Goal: Navigation & Orientation: Find specific page/section

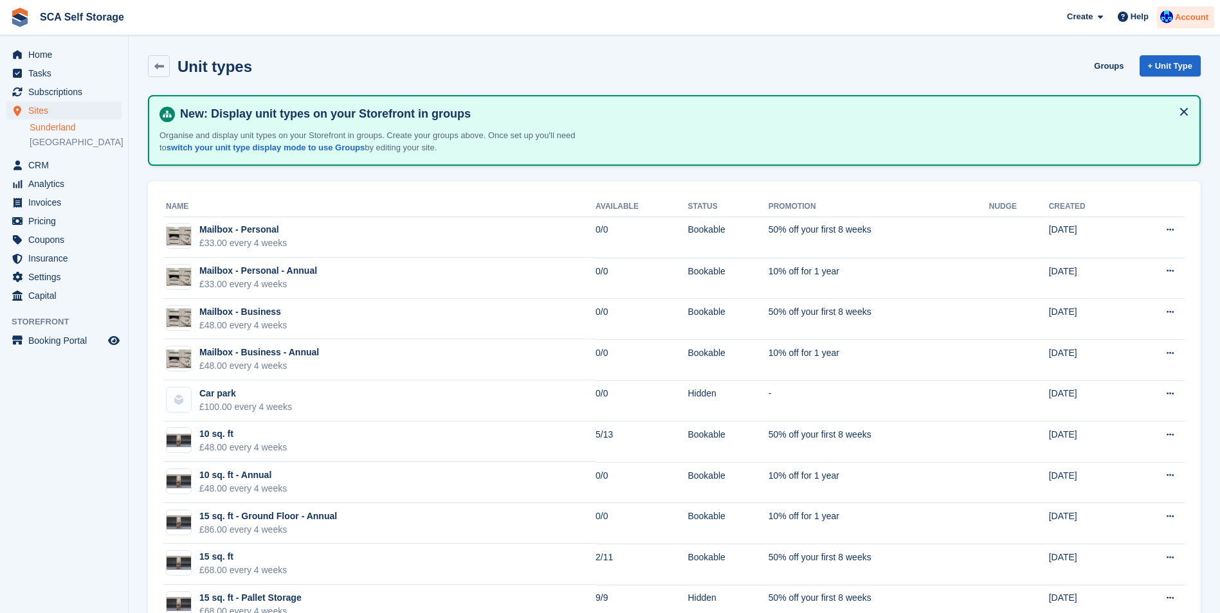
click at [1192, 15] on span "Account" at bounding box center [1191, 17] width 33 height 13
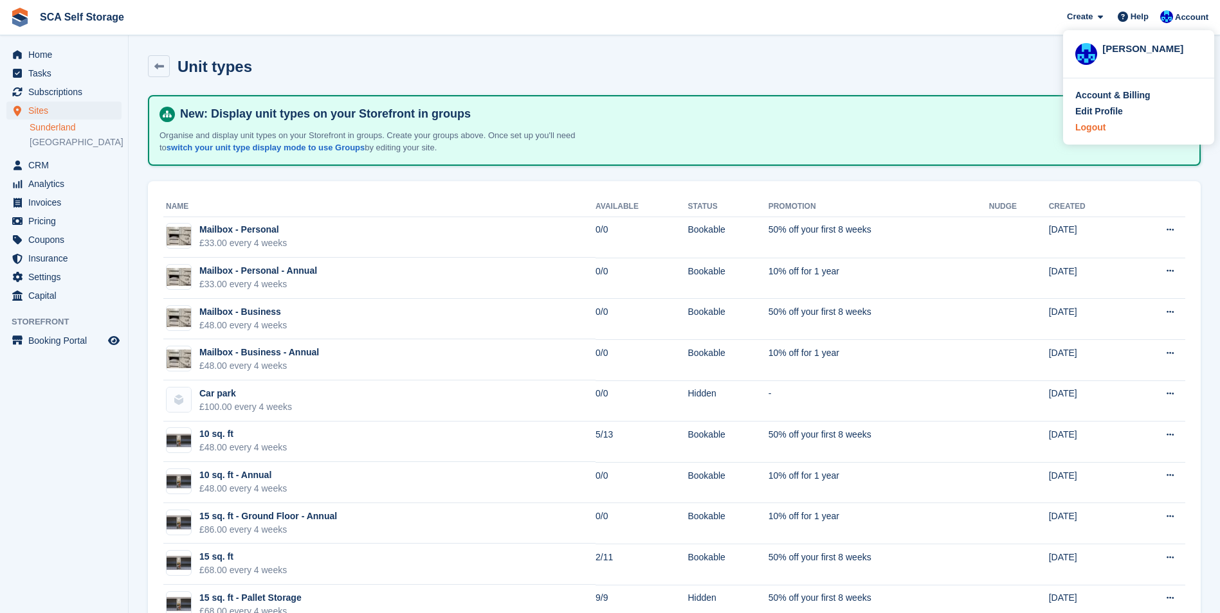
click at [1094, 131] on div "Logout" at bounding box center [1090, 128] width 30 height 14
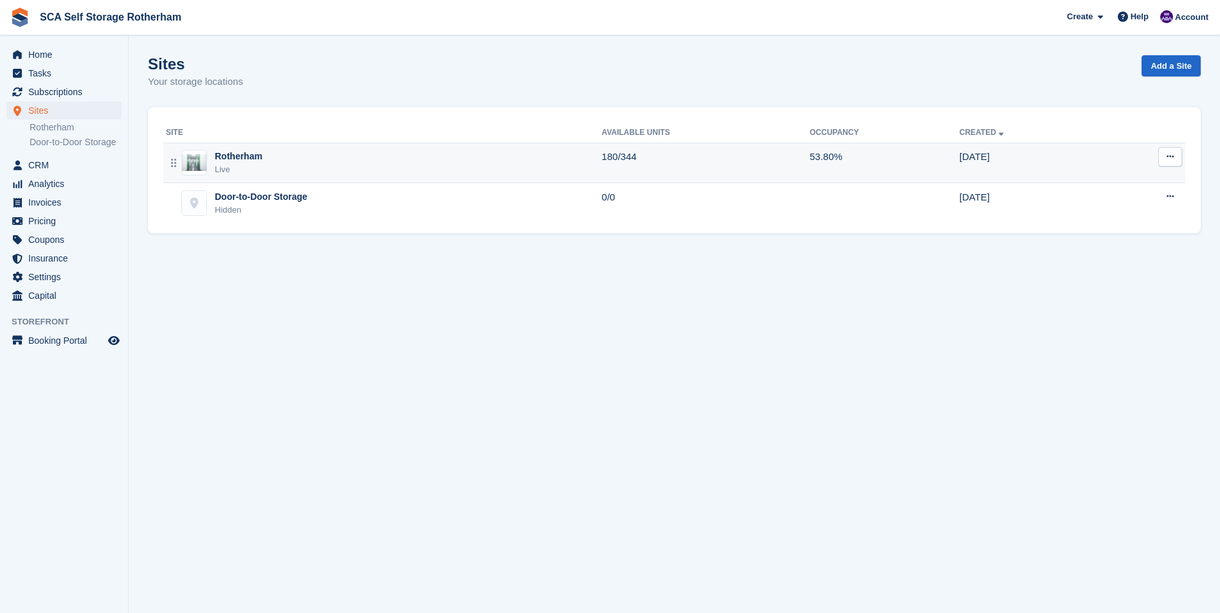
click at [400, 174] on div "Rotherham Live" at bounding box center [384, 163] width 436 height 26
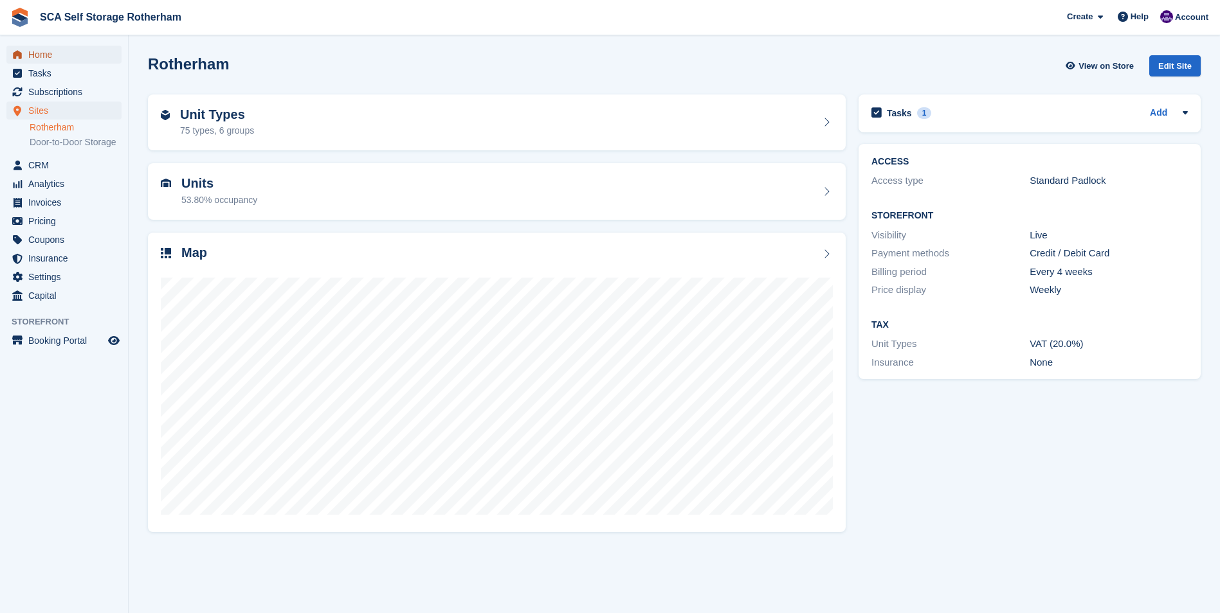
click at [30, 57] on span "Home" at bounding box center [66, 55] width 77 height 18
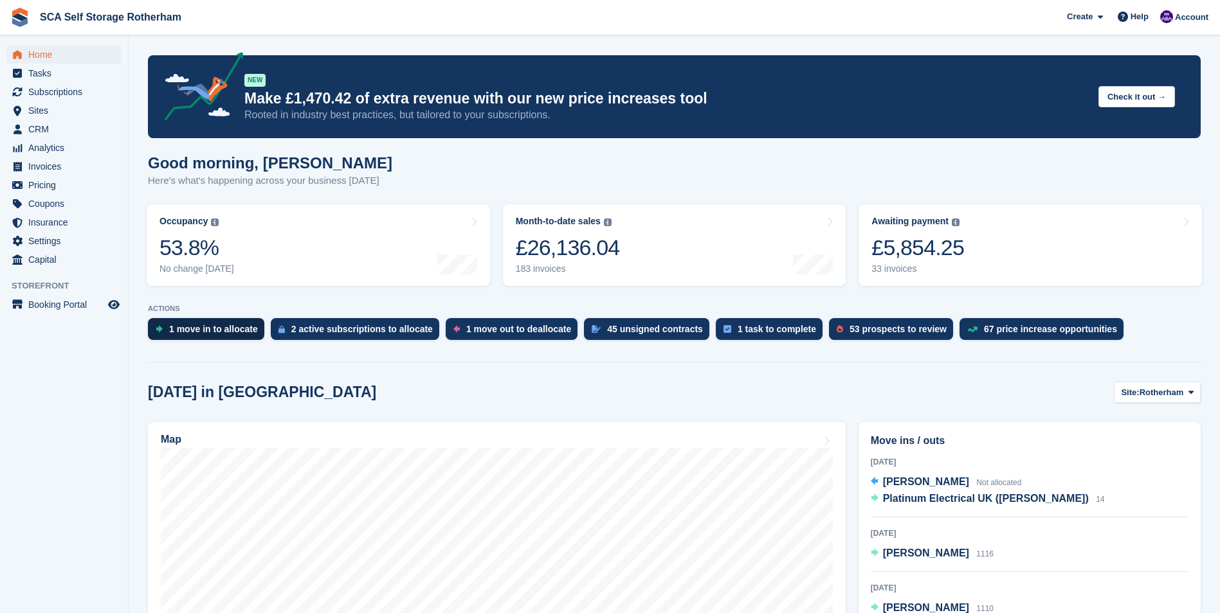
click at [225, 331] on div "1 move in to allocate" at bounding box center [213, 329] width 89 height 10
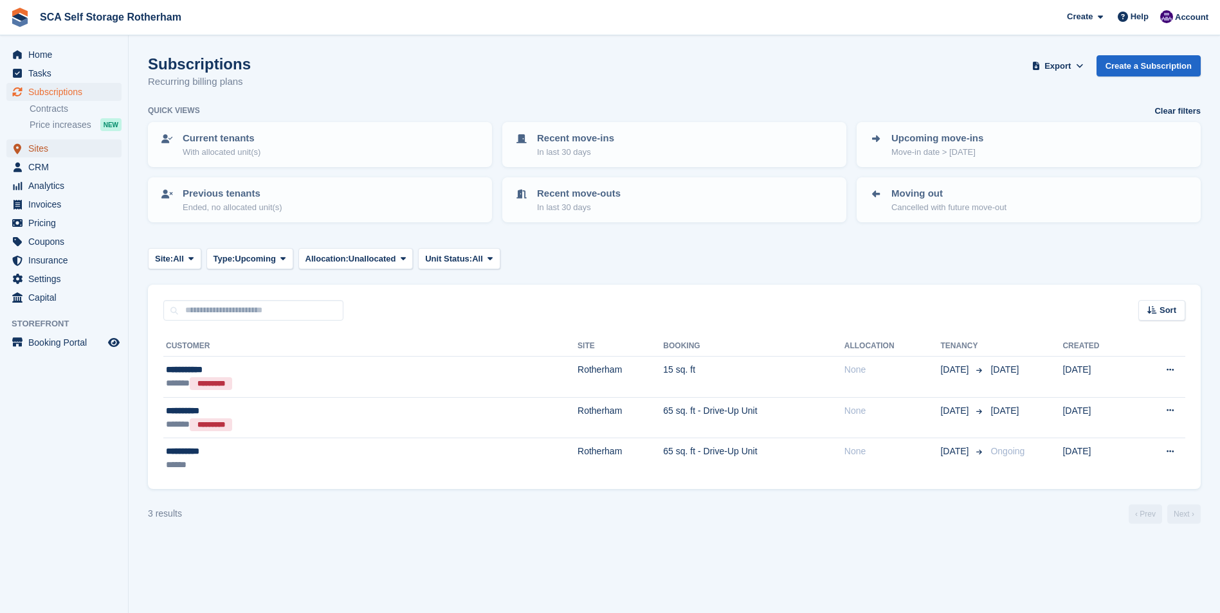
click at [57, 148] on span "Sites" at bounding box center [66, 149] width 77 height 18
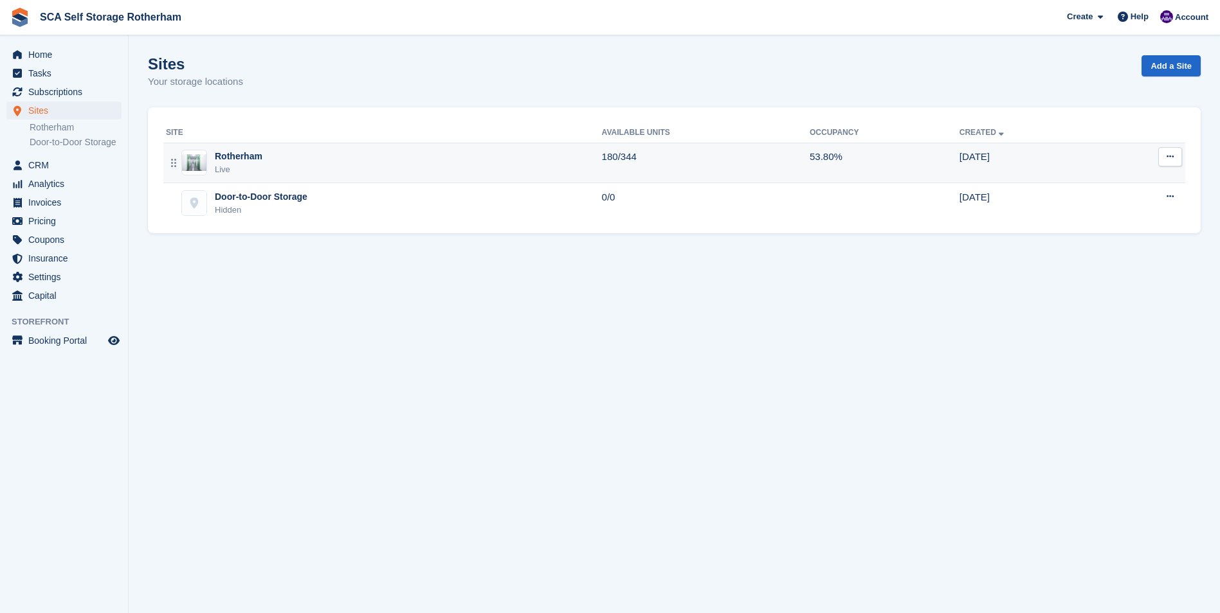
click at [275, 158] on div "Rotherham Live" at bounding box center [384, 163] width 436 height 26
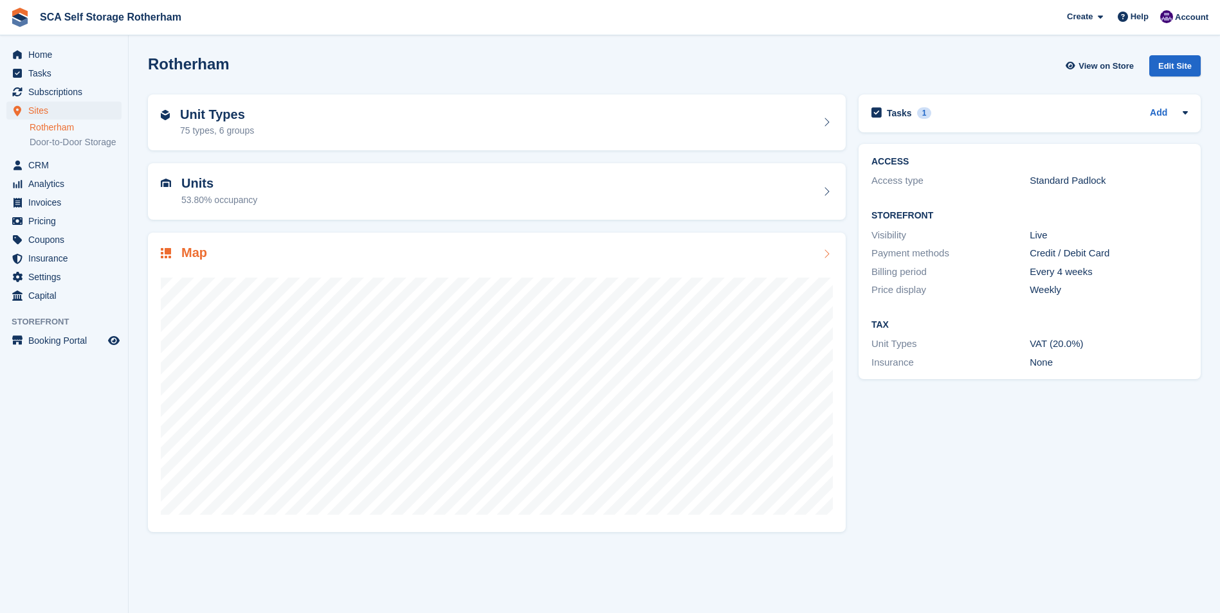
click at [212, 268] on div at bounding box center [497, 390] width 672 height 257
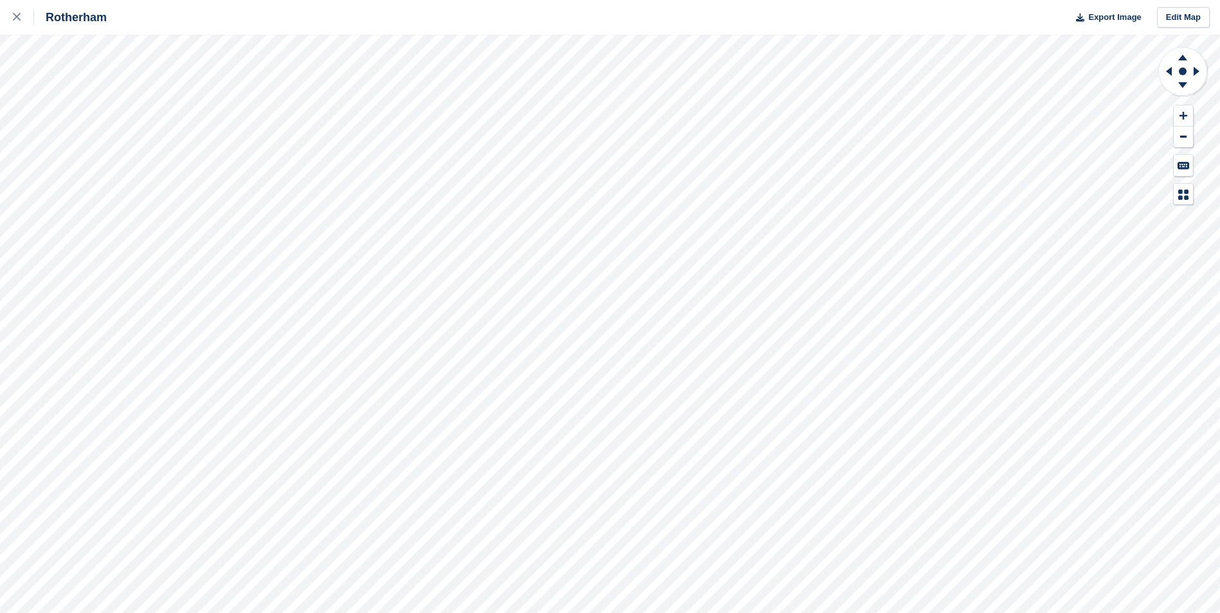
click at [87, 133] on div "Rotherham Export Image Edit Map" at bounding box center [610, 306] width 1220 height 613
